Goal: Task Accomplishment & Management: Complete application form

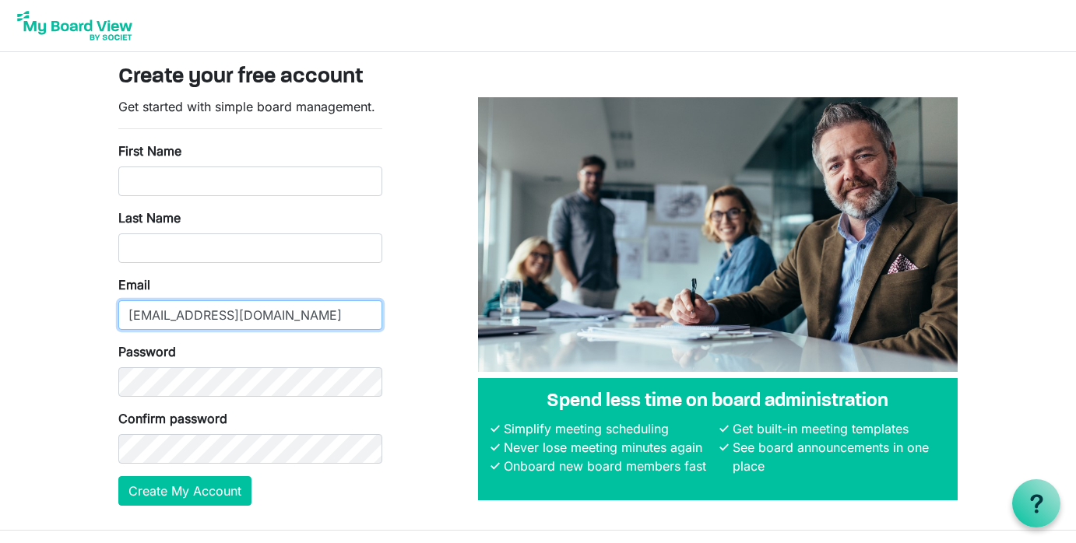
drag, startPoint x: 274, startPoint y: 316, endPoint x: 266, endPoint y: 318, distance: 7.9
click at [264, 320] on input "ggomez07@charter.net" at bounding box center [250, 315] width 264 height 30
drag, startPoint x: 269, startPoint y: 314, endPoint x: 139, endPoint y: 328, distance: 130.7
click at [129, 322] on input "ggomez07@charter.net" at bounding box center [250, 315] width 264 height 30
click at [273, 317] on input "ggomez07@charter.net" at bounding box center [250, 315] width 264 height 30
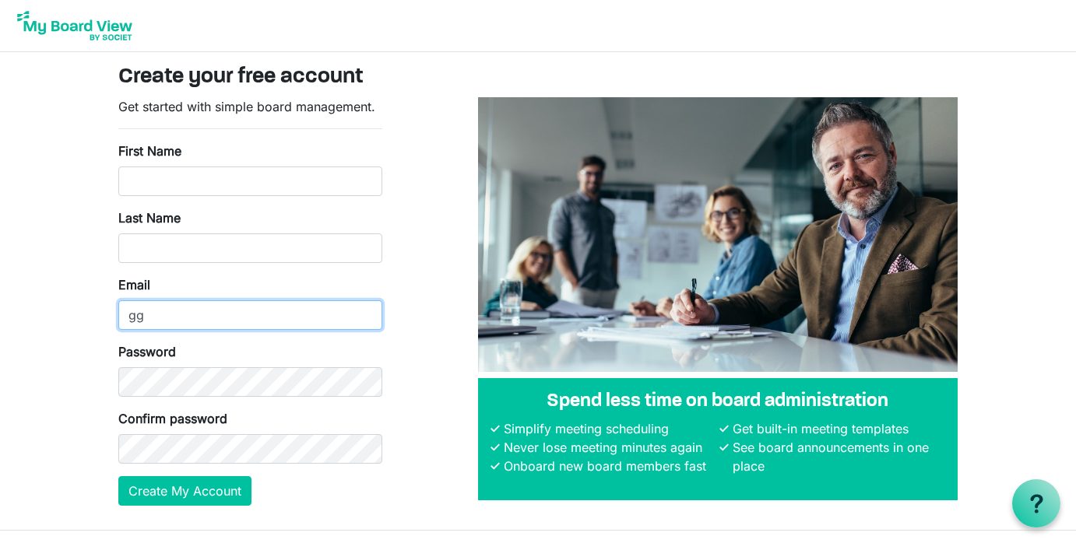
type input "g"
type input "[PERSON_NAME][EMAIL_ADDRESS][DOMAIN_NAME]"
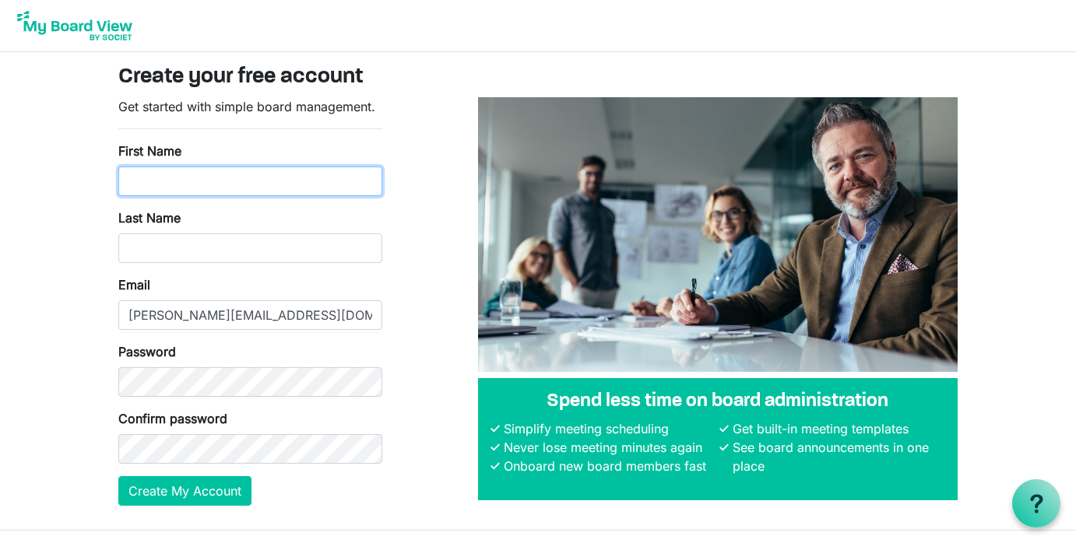
click at [195, 182] on input "First Name" at bounding box center [250, 182] width 264 height 30
type input "Greg"
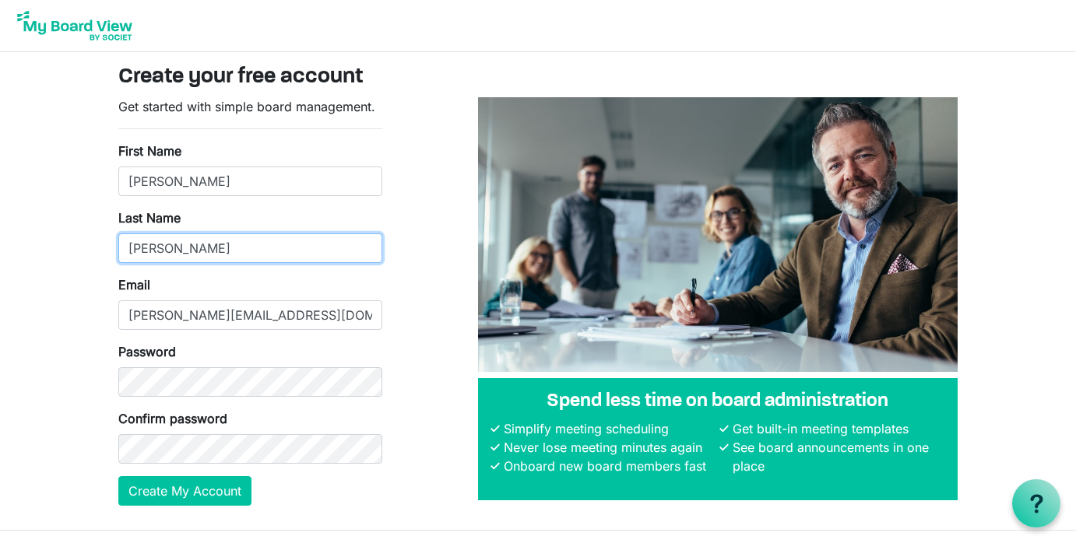
type input "Gomez"
click at [441, 293] on div "Get started with simple board management. First Name Greg Last Name Gomez Email…" at bounding box center [538, 307] width 862 height 421
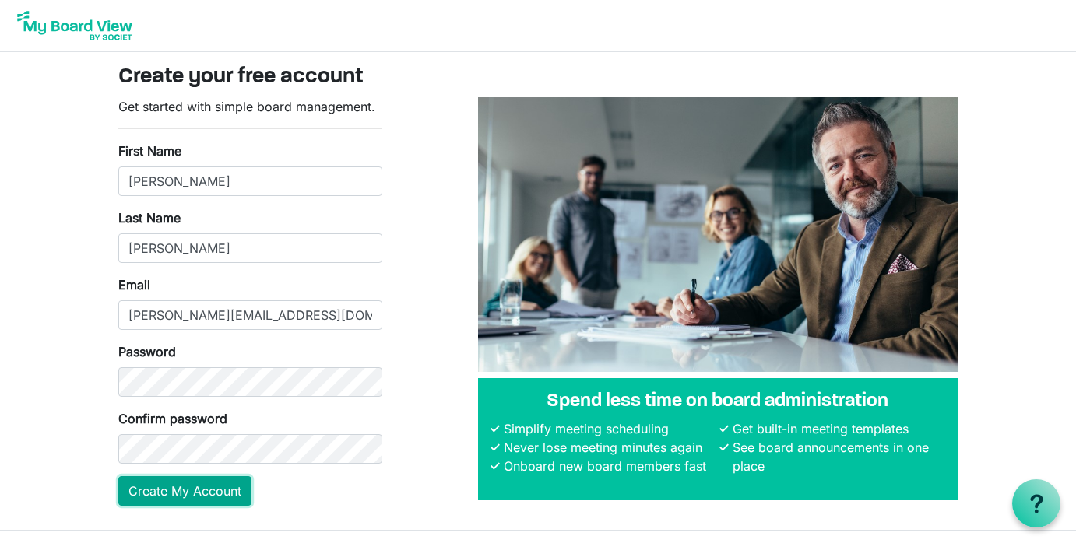
click at [202, 492] on button "Create My Account" at bounding box center [184, 491] width 133 height 30
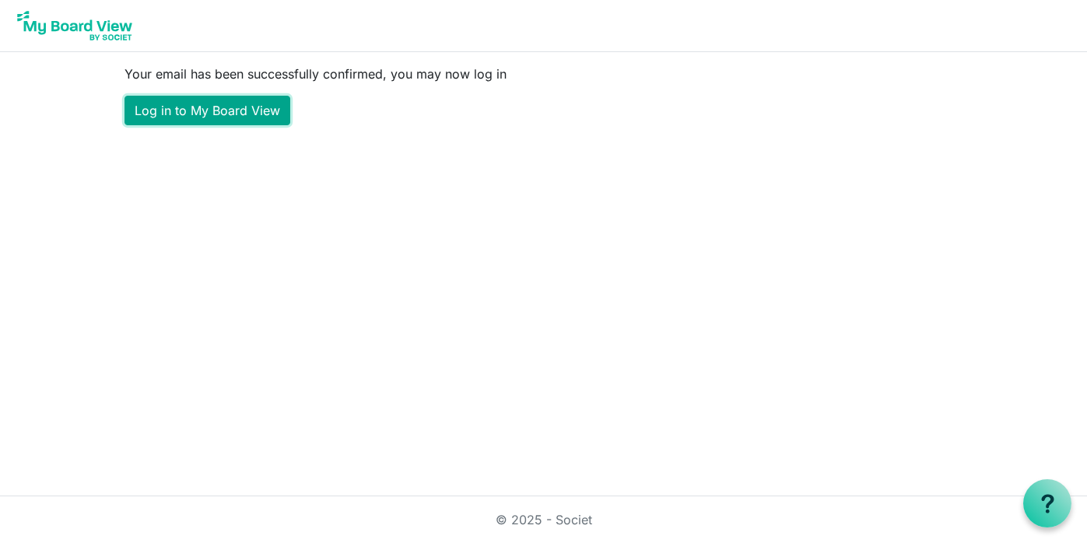
click at [223, 111] on link "Log in to My Board View" at bounding box center [208, 111] width 166 height 30
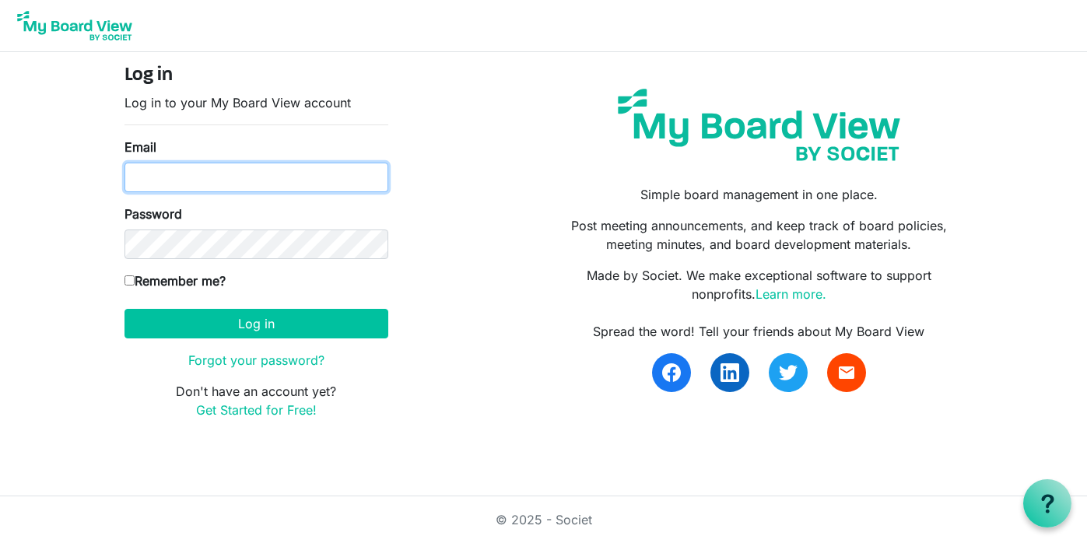
click at [201, 177] on input "Email" at bounding box center [257, 178] width 264 height 30
type input "[PERSON_NAME][EMAIL_ADDRESS][DOMAIN_NAME]"
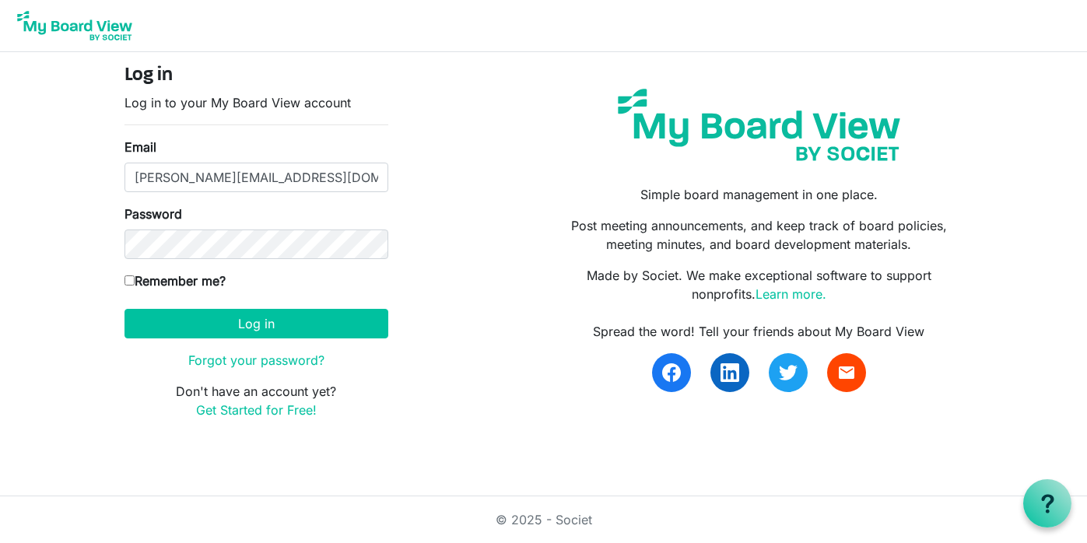
click at [130, 283] on input "Remember me?" at bounding box center [130, 281] width 10 height 10
checkbox input "true"
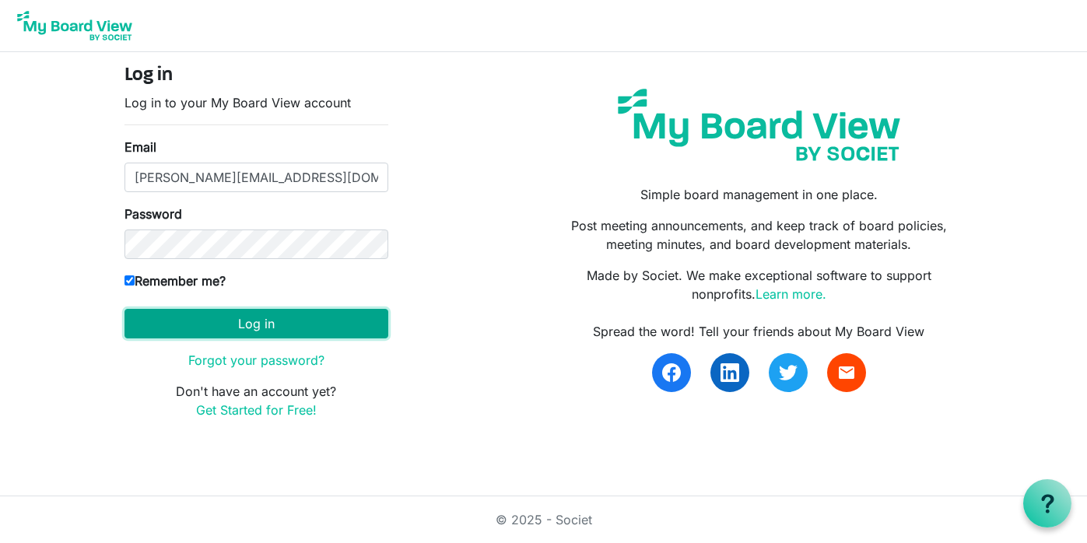
click at [254, 322] on button "Log in" at bounding box center [257, 324] width 264 height 30
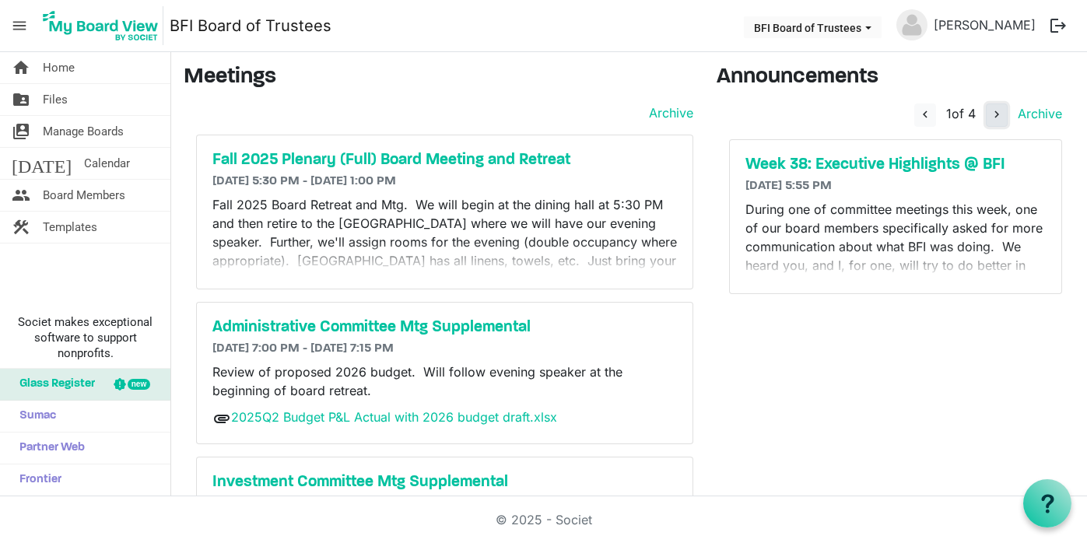
click at [990, 117] on span "navigate_next" at bounding box center [997, 114] width 14 height 14
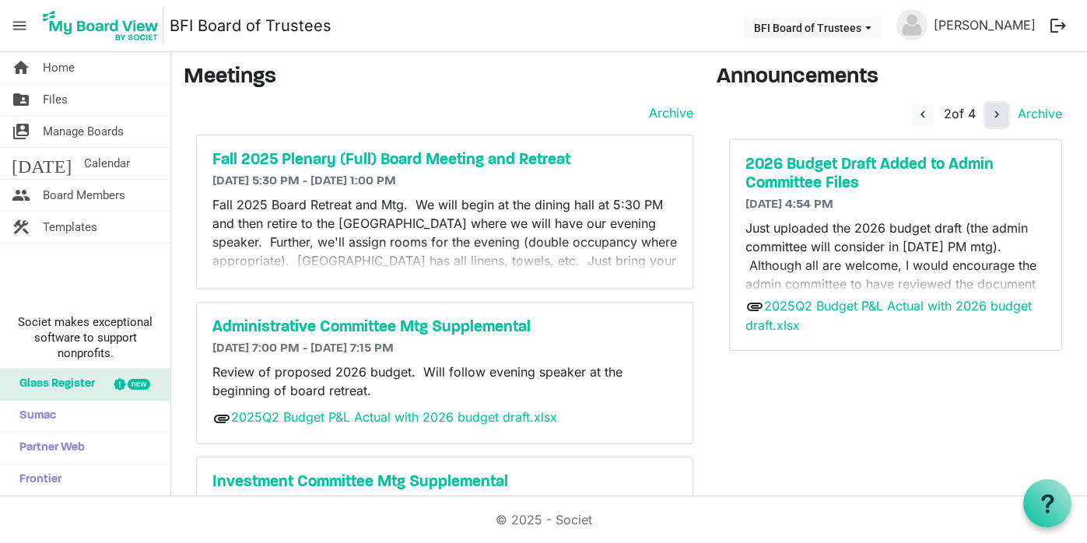
click at [990, 117] on span "navigate_next" at bounding box center [997, 114] width 14 height 14
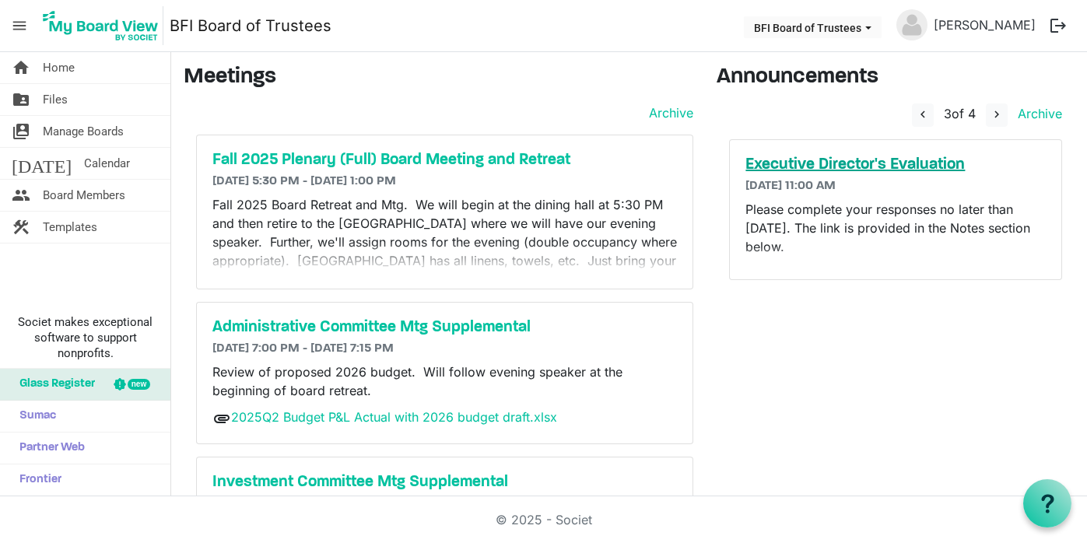
click at [856, 164] on h5 "Executive Director's Evaluation" at bounding box center [896, 165] width 300 height 19
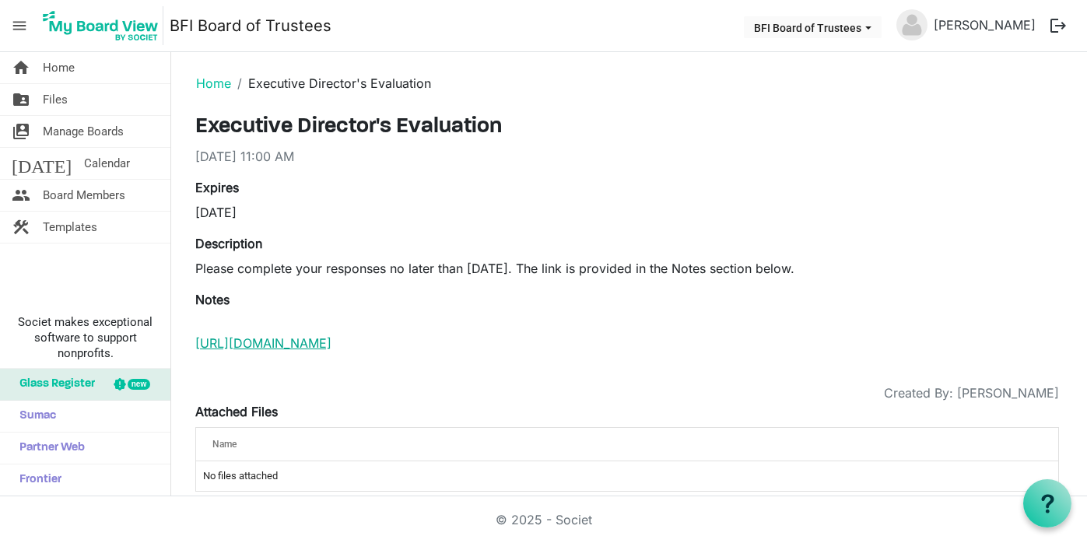
click at [332, 343] on link "[URL][DOMAIN_NAME]" at bounding box center [263, 343] width 136 height 16
